Goal: Transaction & Acquisition: Subscribe to service/newsletter

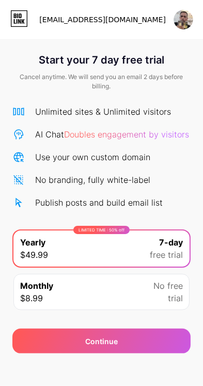
click at [138, 178] on div "No branding, fully white-label" at bounding box center [92, 180] width 115 height 12
click at [140, 156] on div "Use your own custom domain" at bounding box center [92, 157] width 115 height 12
click at [166, 137] on span "Doubles engagement by visitors" at bounding box center [126, 134] width 125 height 10
click at [183, 21] on img at bounding box center [184, 20] width 20 height 20
click at [21, 11] on icon at bounding box center [19, 18] width 18 height 17
